Goal: Task Accomplishment & Management: Manage account settings

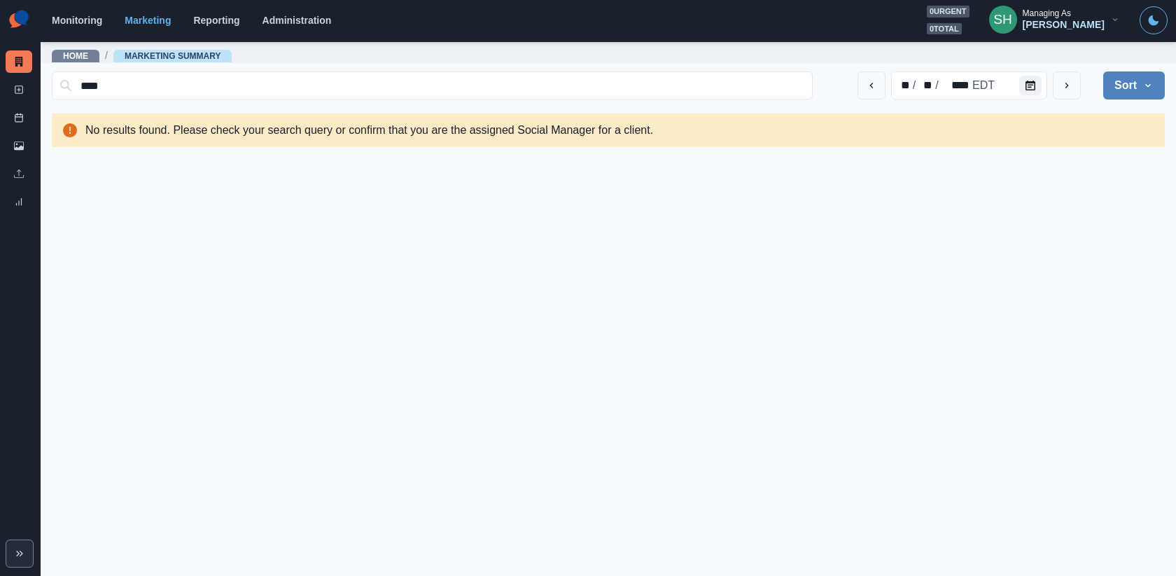
click at [1129, 85] on button "Sort" at bounding box center [1135, 85] width 62 height 28
click at [782, 82] on input "****" at bounding box center [432, 85] width 761 height 28
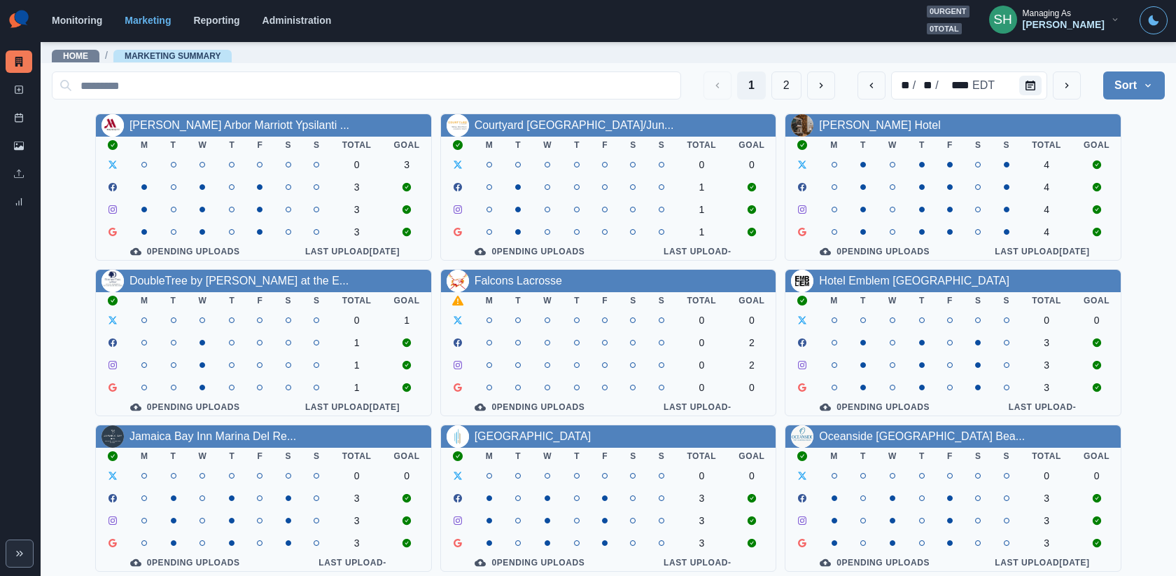
click at [759, 32] on div "Monitoring Marketing Reporting Administration 0 urgent 0 total SH Managing As […" at bounding box center [610, 20] width 1116 height 29
click at [1013, 9] on div "SH" at bounding box center [1003, 20] width 19 height 34
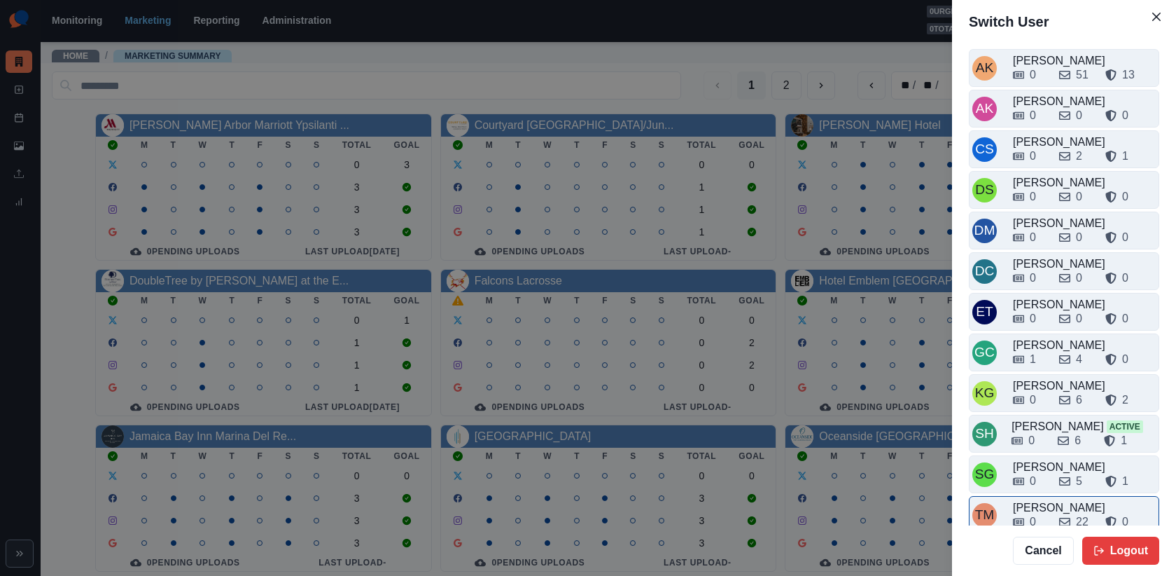
click at [1025, 513] on div "0" at bounding box center [1030, 521] width 35 height 17
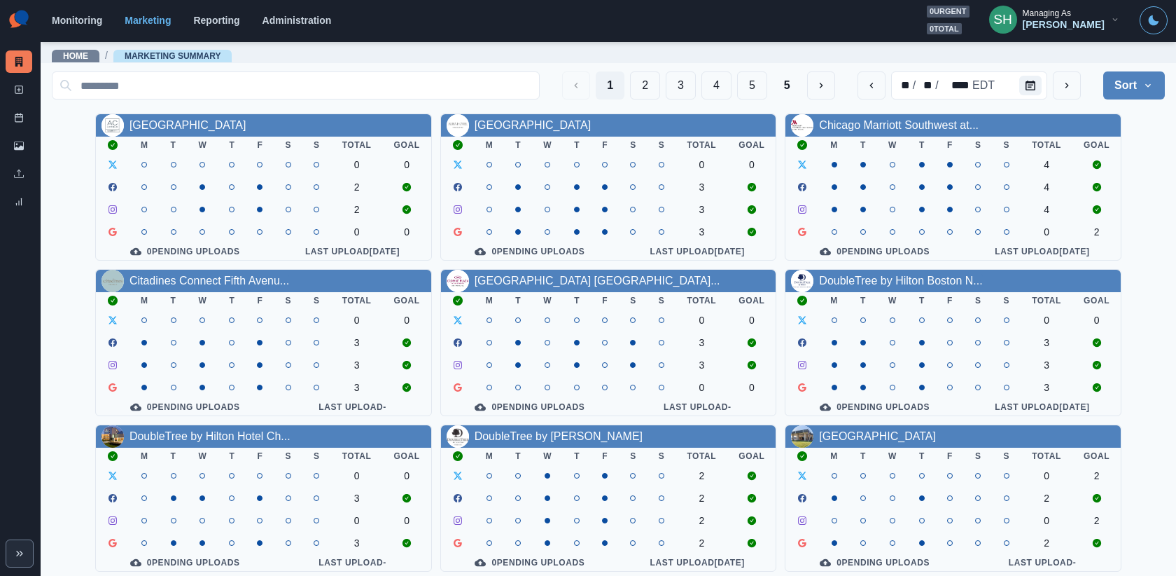
click at [1071, 8] on div "Managing As" at bounding box center [1047, 13] width 48 height 10
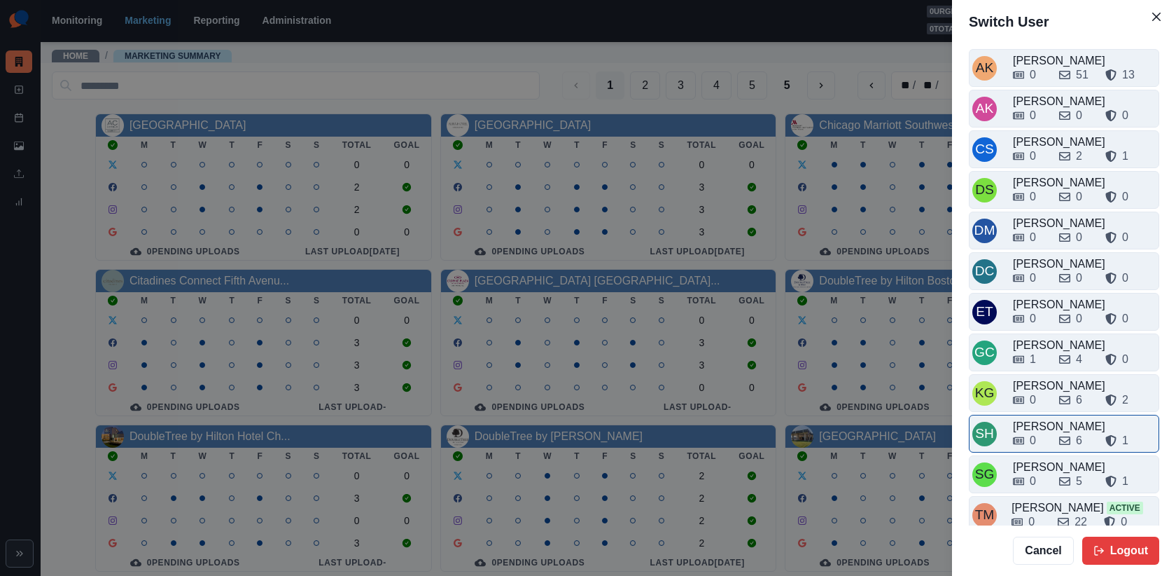
click at [1065, 419] on div "[PERSON_NAME]" at bounding box center [1084, 426] width 143 height 17
